Goal: Check status

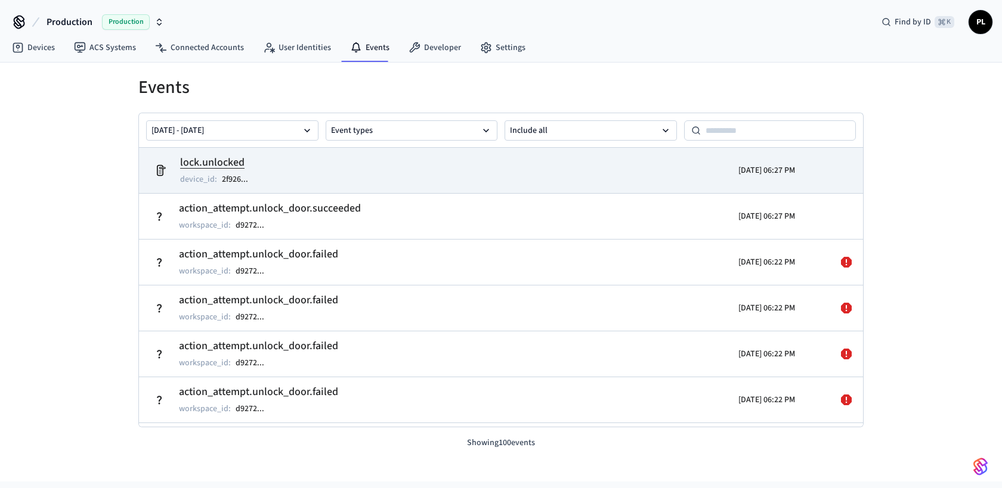
click at [191, 165] on h2 "lock.unlocked" at bounding box center [220, 162] width 80 height 17
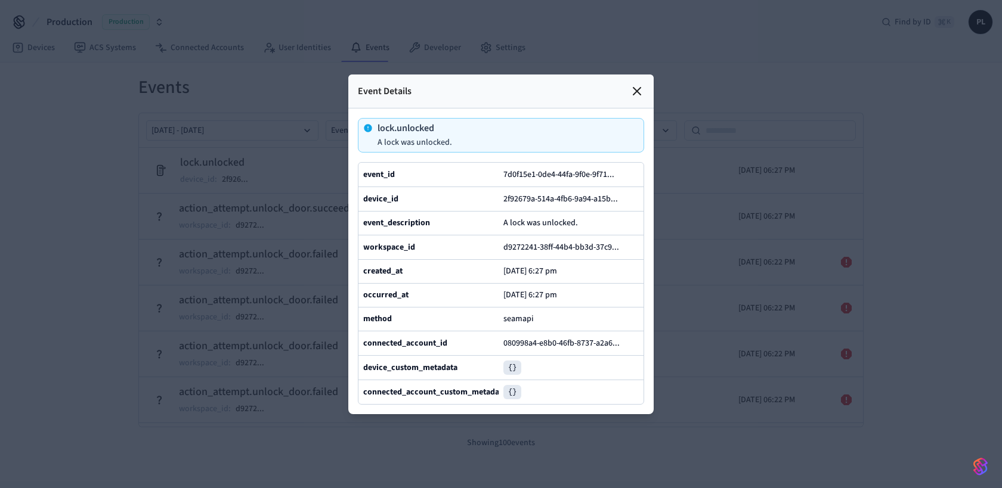
click at [633, 94] on icon at bounding box center [636, 91] width 7 height 7
